Goal: Task Accomplishment & Management: Complete application form

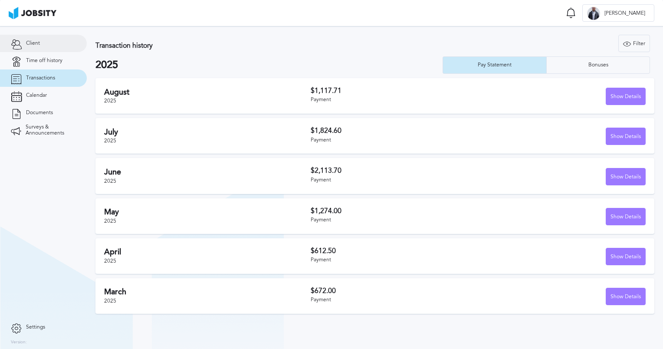
click at [70, 38] on link "Client" at bounding box center [43, 43] width 87 height 17
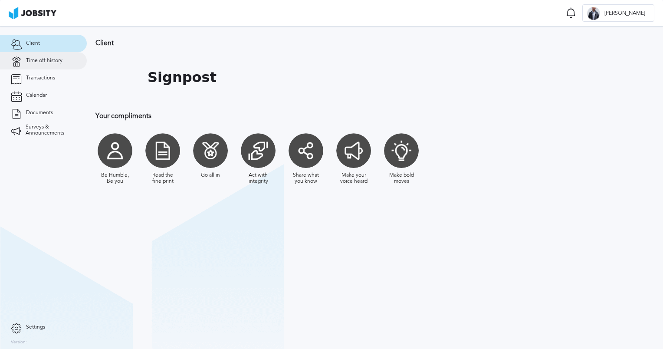
click at [32, 64] on link "Time off history" at bounding box center [43, 60] width 87 height 17
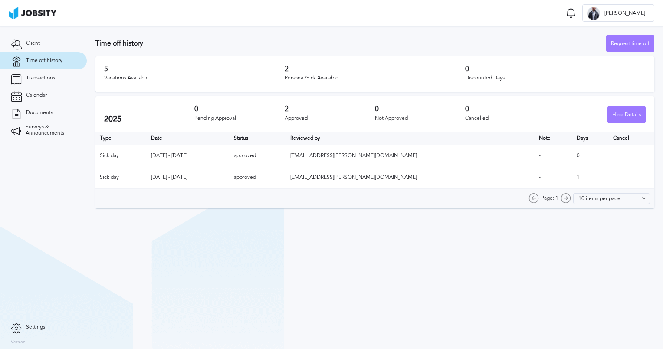
click at [83, 164] on section "Client Time off history Transactions Calendar Documents Surveys & Announcements" at bounding box center [43, 172] width 87 height 292
click at [630, 46] on div "Request time off" at bounding box center [630, 43] width 47 height 17
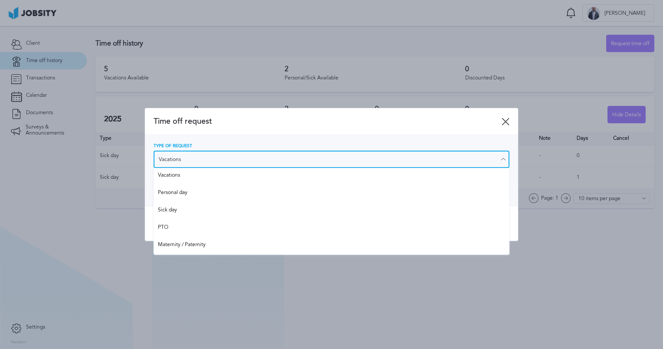
click at [240, 160] on input "Vacations" at bounding box center [332, 159] width 356 height 17
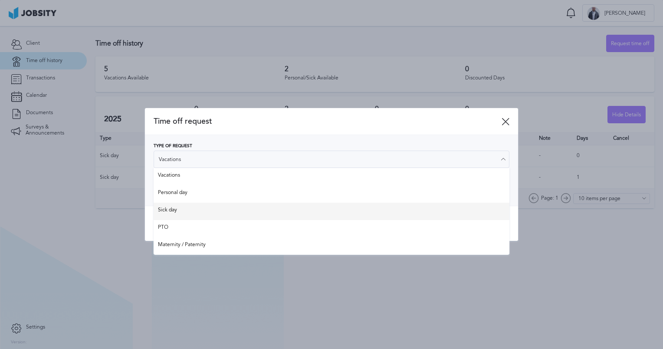
type input "Sick day"
click at [194, 210] on div "Time off request Type of Request Sick day Vacations Personal day Sick day PTO M…" at bounding box center [331, 174] width 373 height 133
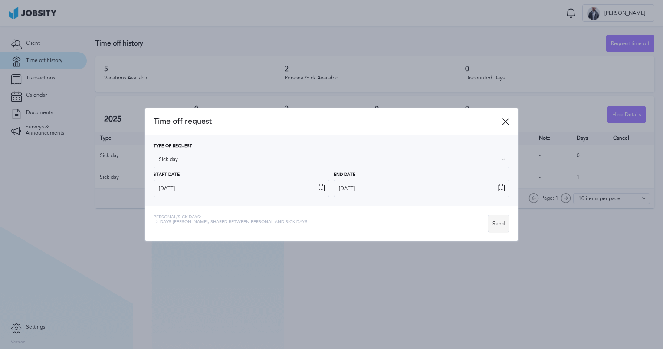
click at [497, 224] on div "Send" at bounding box center [498, 223] width 21 height 17
